Goal: Navigation & Orientation: Find specific page/section

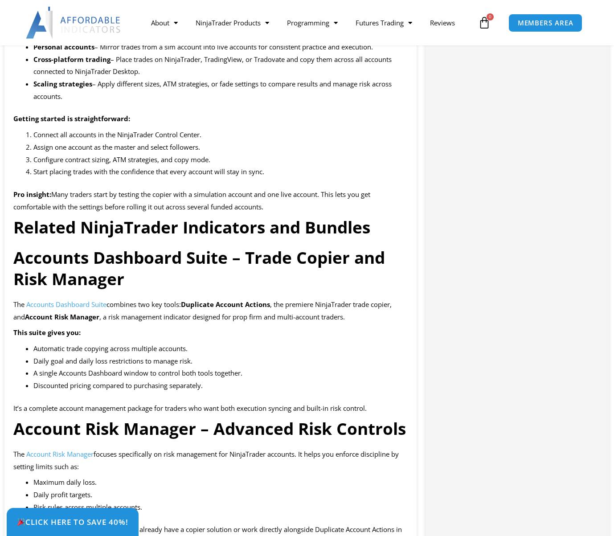
scroll to position [1069, 0]
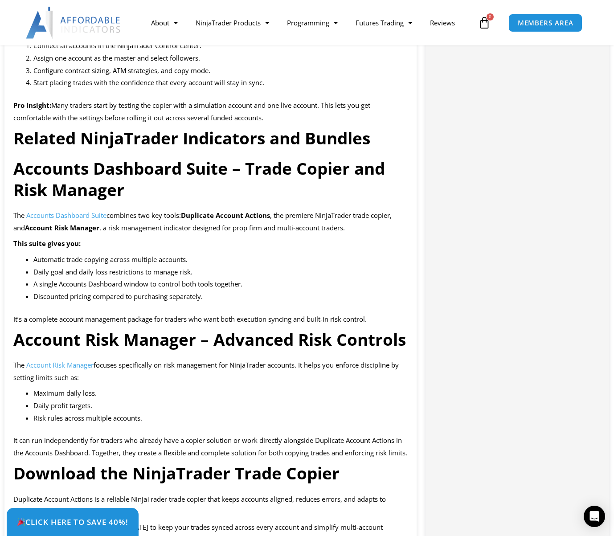
drag, startPoint x: 191, startPoint y: 197, endPoint x: 236, endPoint y: 189, distance: 45.7
click at [236, 189] on h3 "Accounts Dashboard Suite – Trade Copier and Risk Manager" at bounding box center [210, 179] width 394 height 43
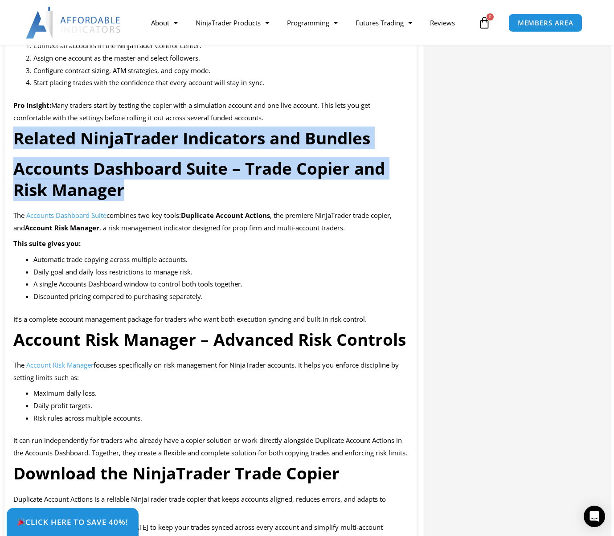
drag, startPoint x: 239, startPoint y: 191, endPoint x: 15, endPoint y: 136, distance: 230.4
click at [15, 136] on div "Duplicate Account Actions is the premier NinjaTrader trade copier, built to kee…" at bounding box center [210, 485] width 412 height 2286
click at [15, 136] on strong "Related NinjaTrader Indicators and Bundles" at bounding box center [191, 138] width 357 height 23
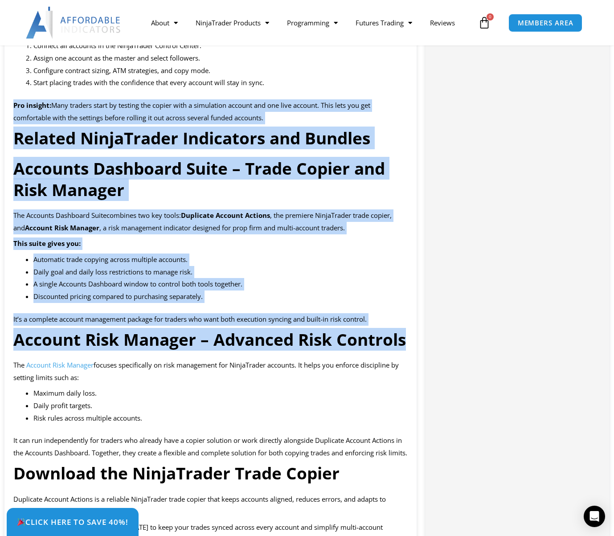
drag, startPoint x: 9, startPoint y: 101, endPoint x: 406, endPoint y: 344, distance: 466.0
click at [406, 344] on div "Duplicate Account Actions is the premier NinjaTrader trade copier, built to kee…" at bounding box center [210, 485] width 412 height 2286
click at [406, 344] on strong "Account Risk Manager – Advanced Risk Controls" at bounding box center [209, 339] width 393 height 23
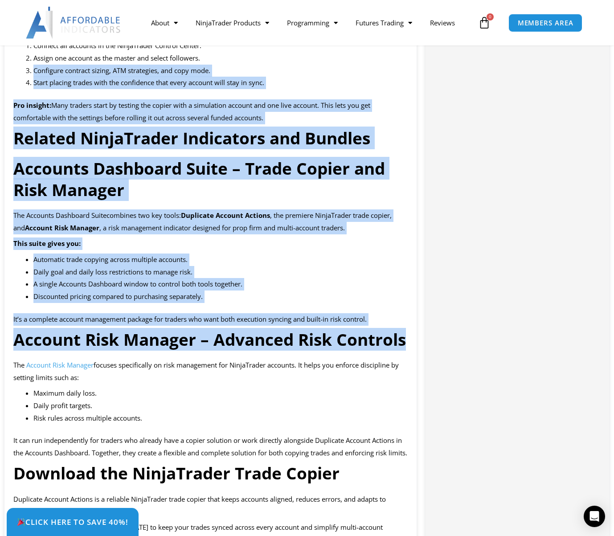
drag, startPoint x: 407, startPoint y: 347, endPoint x: 8, endPoint y: 74, distance: 483.1
click at [8, 74] on div "Duplicate Account Actions is the premier NinjaTrader trade copier, built to kee…" at bounding box center [210, 485] width 412 height 2286
click at [158, 198] on h3 "Accounts Dashboard Suite – Trade Copier and Risk Manager" at bounding box center [210, 179] width 394 height 43
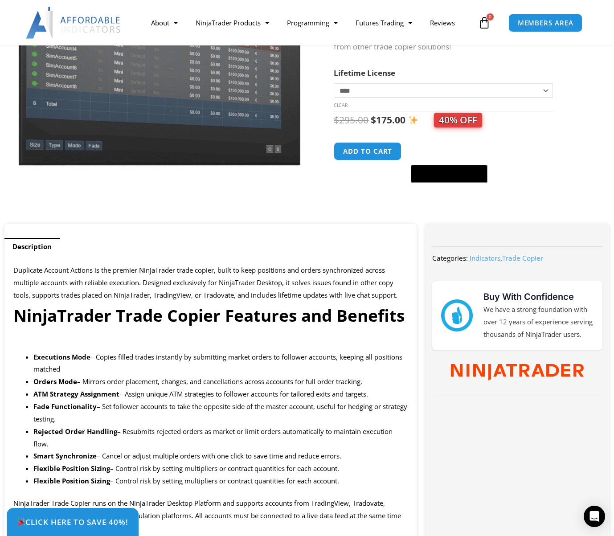
scroll to position [178, 0]
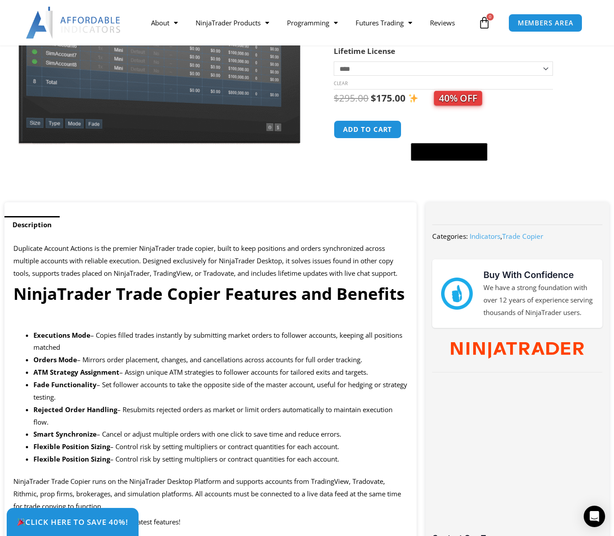
drag, startPoint x: 52, startPoint y: 277, endPoint x: 109, endPoint y: 395, distance: 131.1
click at [109, 395] on li "Fade Functionality – Set follower accounts to take the opposite side of the mas…" at bounding box center [220, 391] width 374 height 25
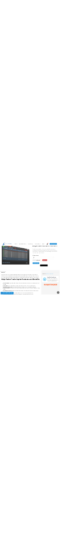
scroll to position [267, 0]
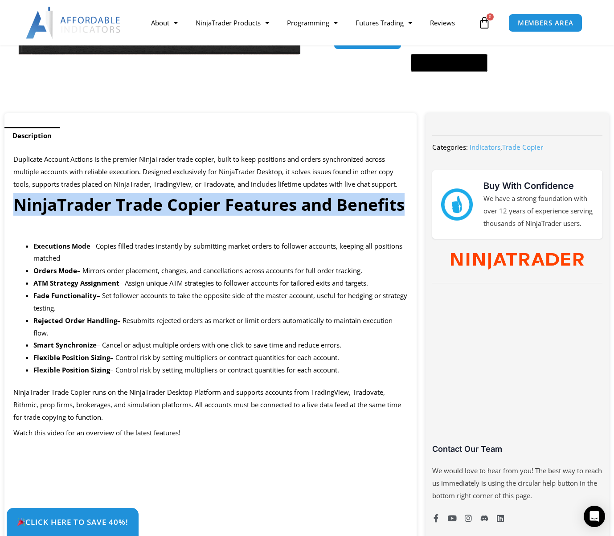
drag, startPoint x: 18, startPoint y: 205, endPoint x: 409, endPoint y: 207, distance: 390.3
drag, startPoint x: 411, startPoint y: 207, endPoint x: -21, endPoint y: 191, distance: 432.5
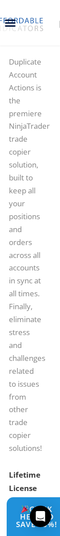
click at [38, 193] on p "Duplicate Account Actions is the premiere NinjaTrader trade copier solution, bu…" at bounding box center [25, 255] width 33 height 399
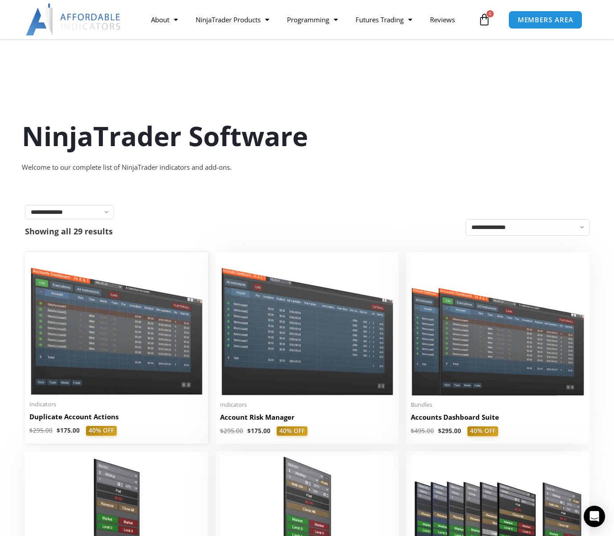
click at [60, 331] on img at bounding box center [116, 326] width 174 height 139
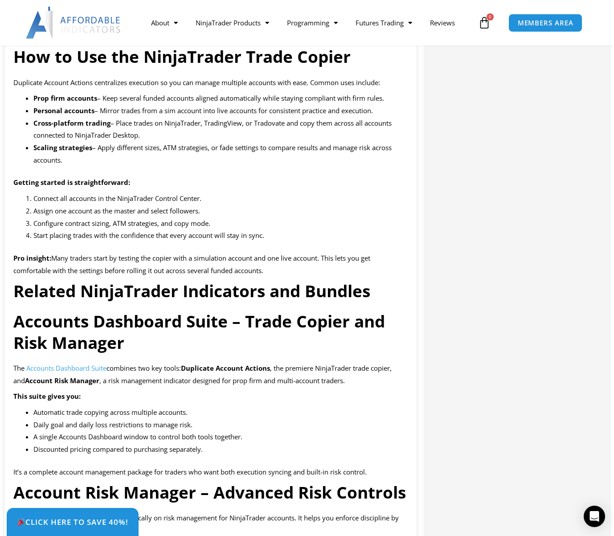
scroll to position [932, 0]
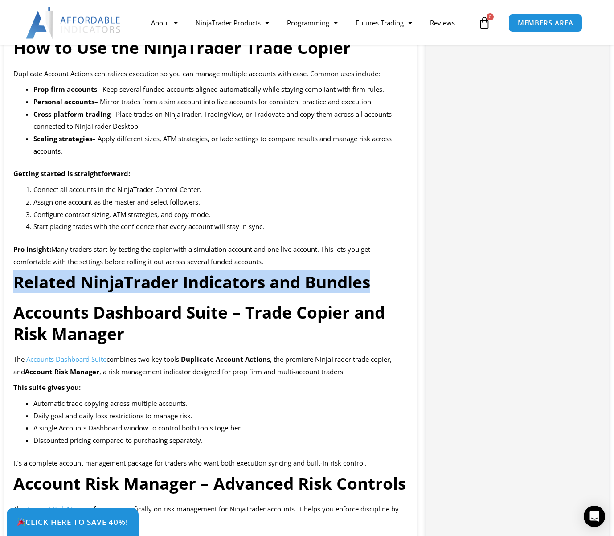
drag, startPoint x: 355, startPoint y: 284, endPoint x: 5, endPoint y: 288, distance: 349.8
click at [5, 288] on div "Duplicate Account Actions is the premier NinjaTrader trade copier, built to kee…" at bounding box center [210, 434] width 412 height 1897
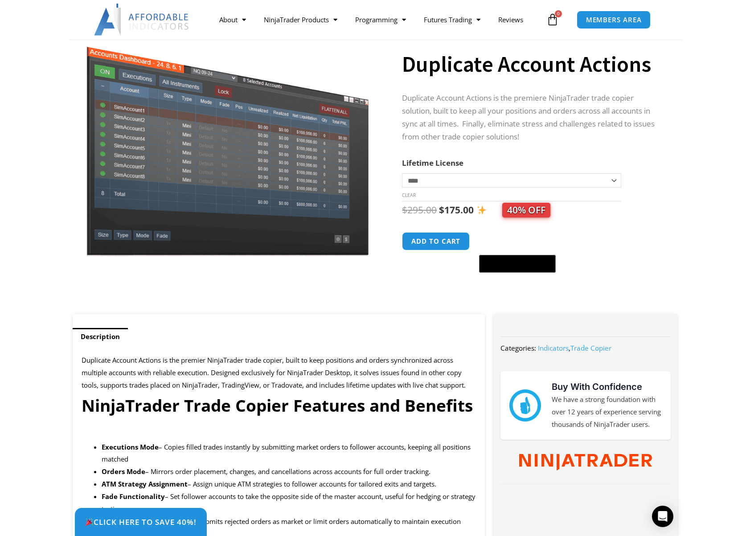
scroll to position [0, 0]
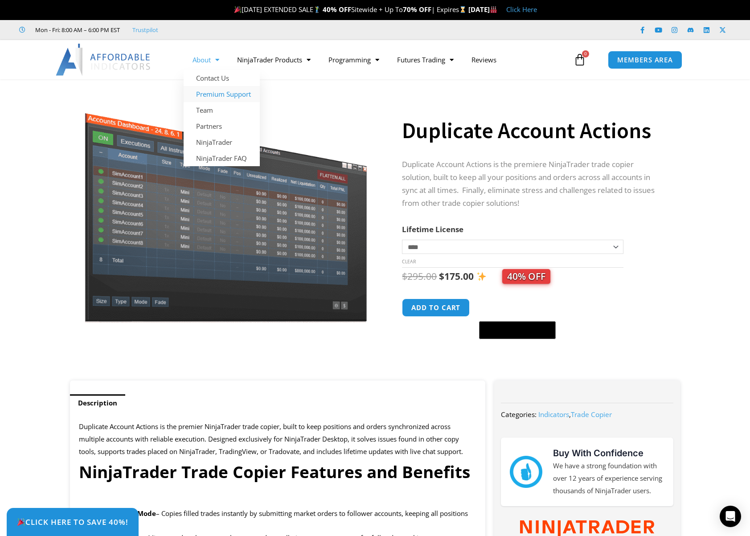
click at [214, 94] on link "Premium Support" at bounding box center [222, 94] width 76 height 16
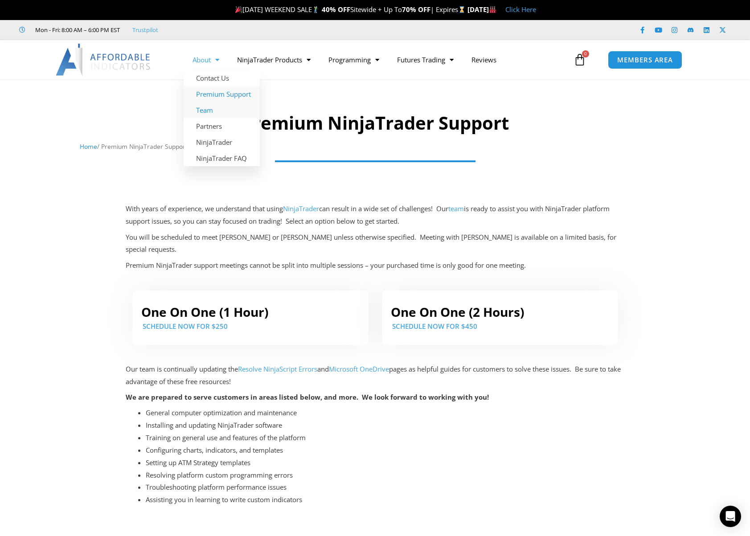
click at [217, 110] on link "Team" at bounding box center [222, 110] width 76 height 16
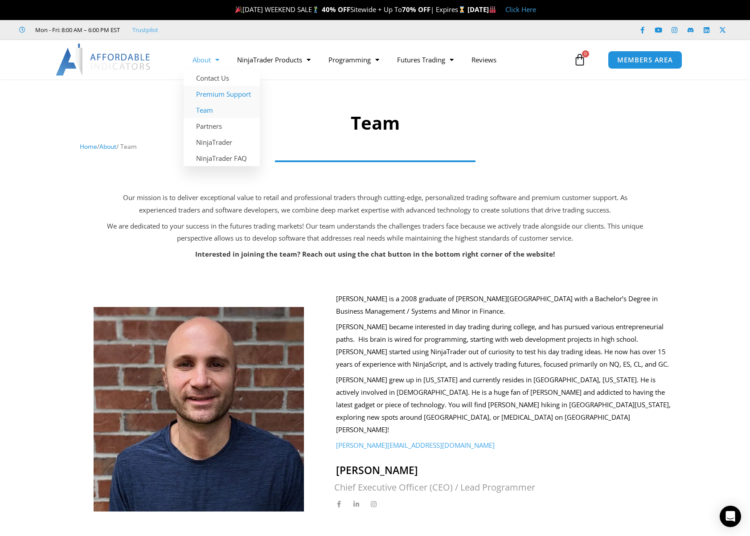
click at [220, 92] on link "Premium Support" at bounding box center [222, 94] width 76 height 16
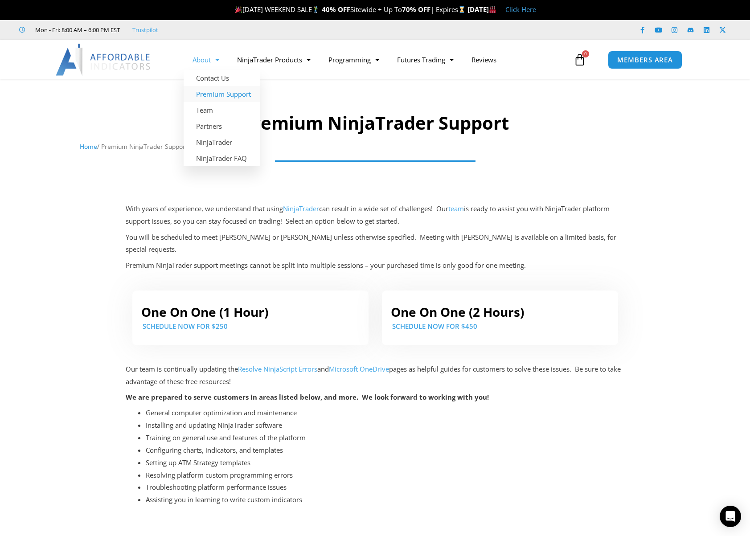
click at [217, 61] on span "Menu" at bounding box center [215, 60] width 8 height 16
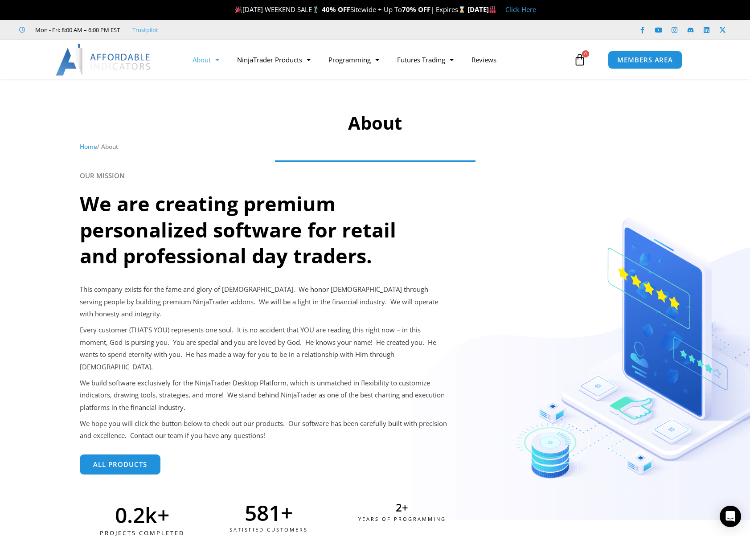
click at [101, 72] on img at bounding box center [104, 60] width 96 height 32
